Goal: Use online tool/utility: Utilize a website feature to perform a specific function

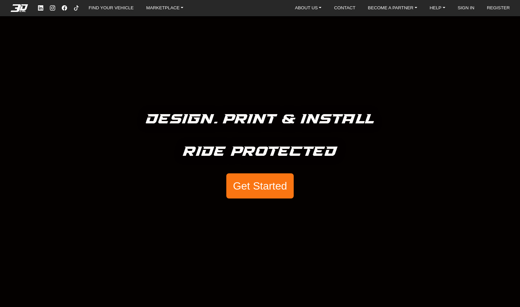
click at [249, 181] on button "Get Started" at bounding box center [259, 185] width 67 height 25
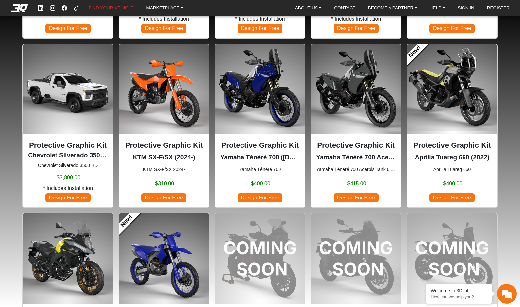
scroll to position [407, 0]
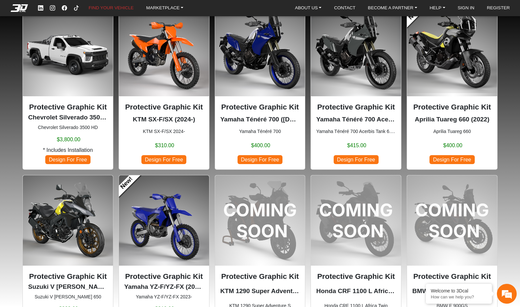
click at [268, 118] on p "Yamaha Ténéré 700 ([DATE]-[DATE])" at bounding box center [261, 120] width 80 height 10
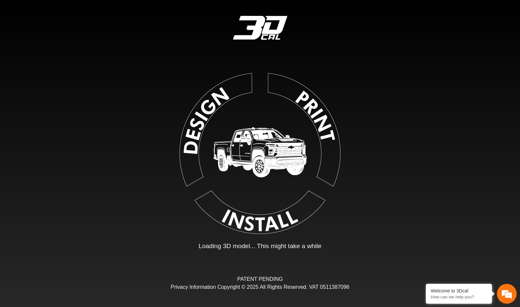
type input "*"
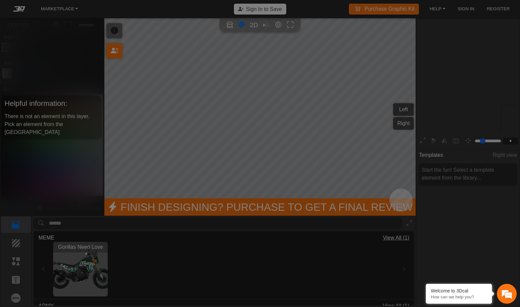
scroll to position [67, 73]
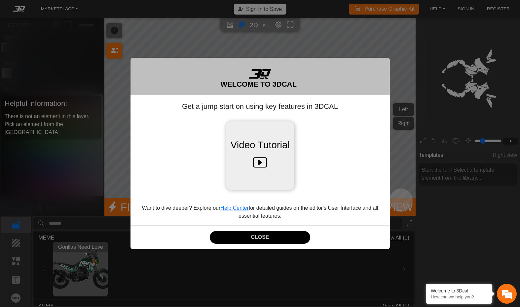
click at [275, 151] on button "Video Tutorial" at bounding box center [260, 155] width 68 height 68
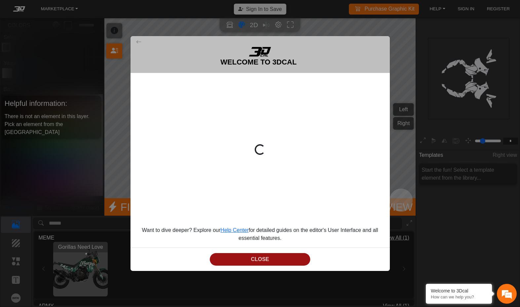
click at [265, 257] on button "CLOSE" at bounding box center [260, 259] width 101 height 13
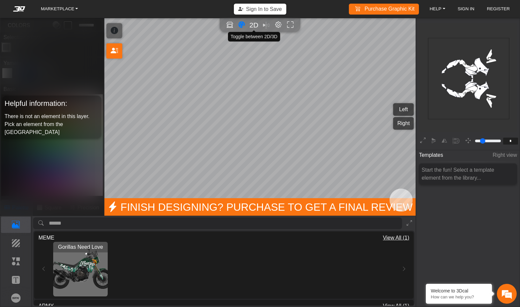
click at [253, 23] on span "2D" at bounding box center [254, 25] width 9 height 8
type input "*"
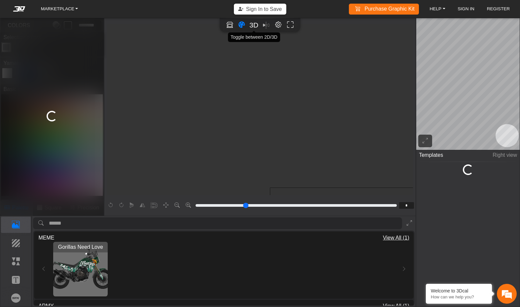
scroll to position [161, 91]
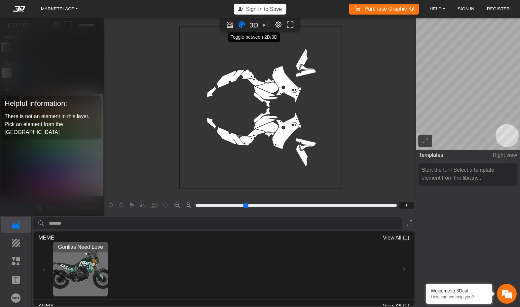
click at [251, 23] on span "3D" at bounding box center [254, 25] width 9 height 8
type input "*"
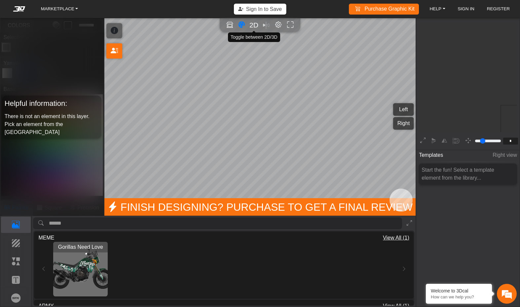
scroll to position [65, 73]
